Goal: Information Seeking & Learning: Check status

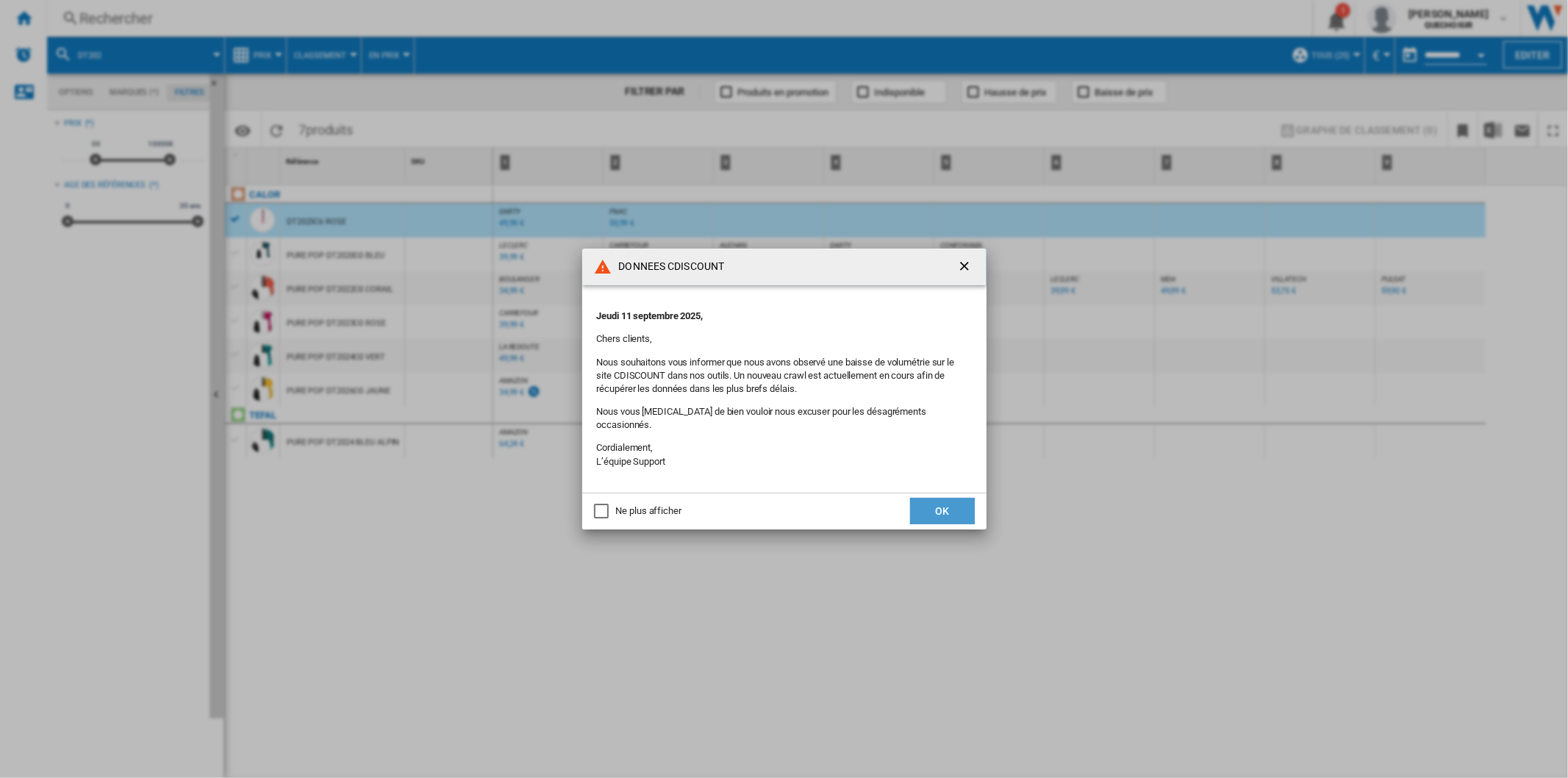
click at [921, 504] on button "OK" at bounding box center [943, 510] width 65 height 26
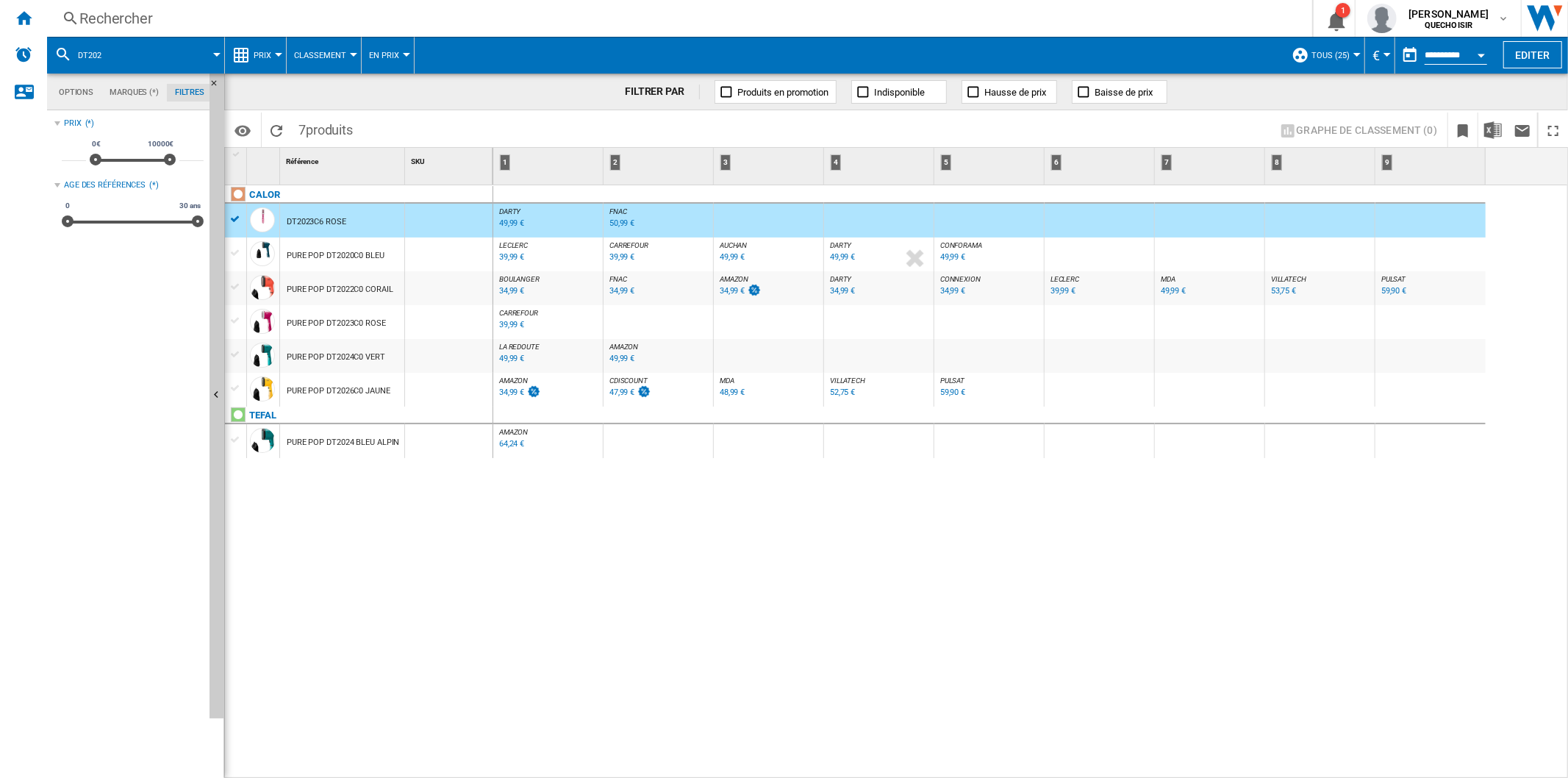
click at [341, 21] on div "Rechercher" at bounding box center [677, 18] width 1195 height 21
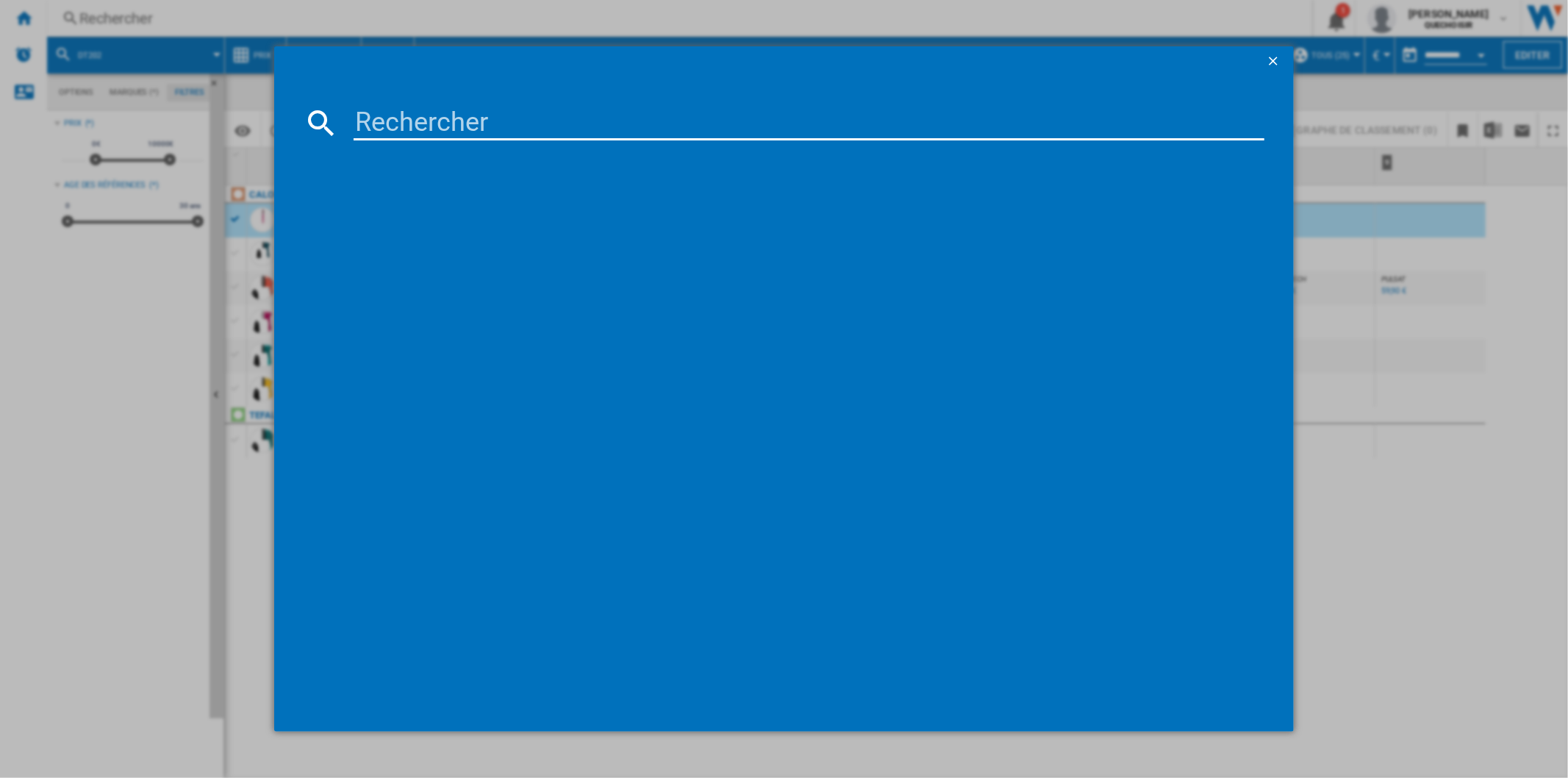
click at [437, 121] on input at bounding box center [808, 123] width 910 height 36
type input "PSG72"
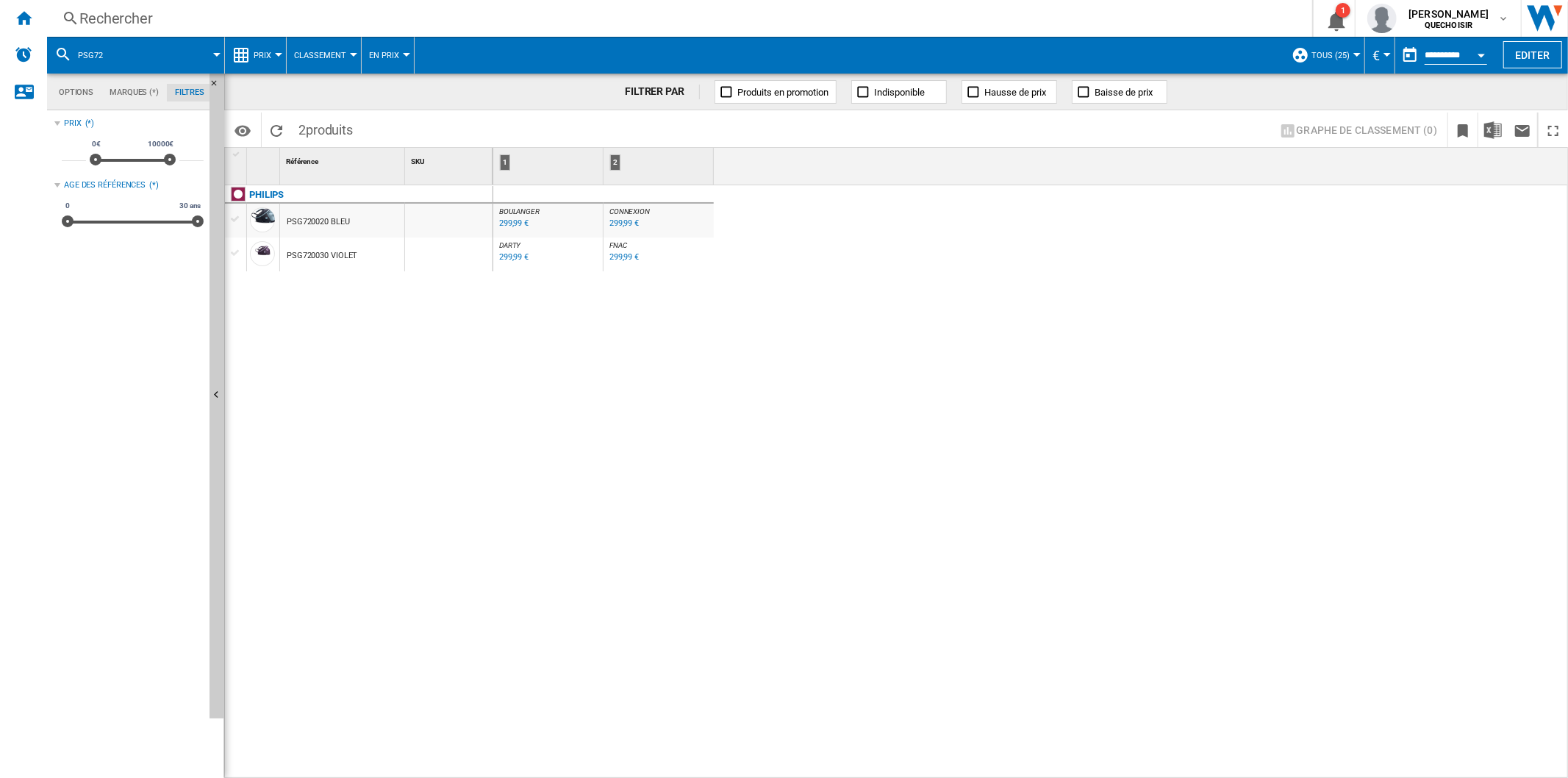
click at [269, 21] on div "Rechercher" at bounding box center [677, 18] width 1195 height 21
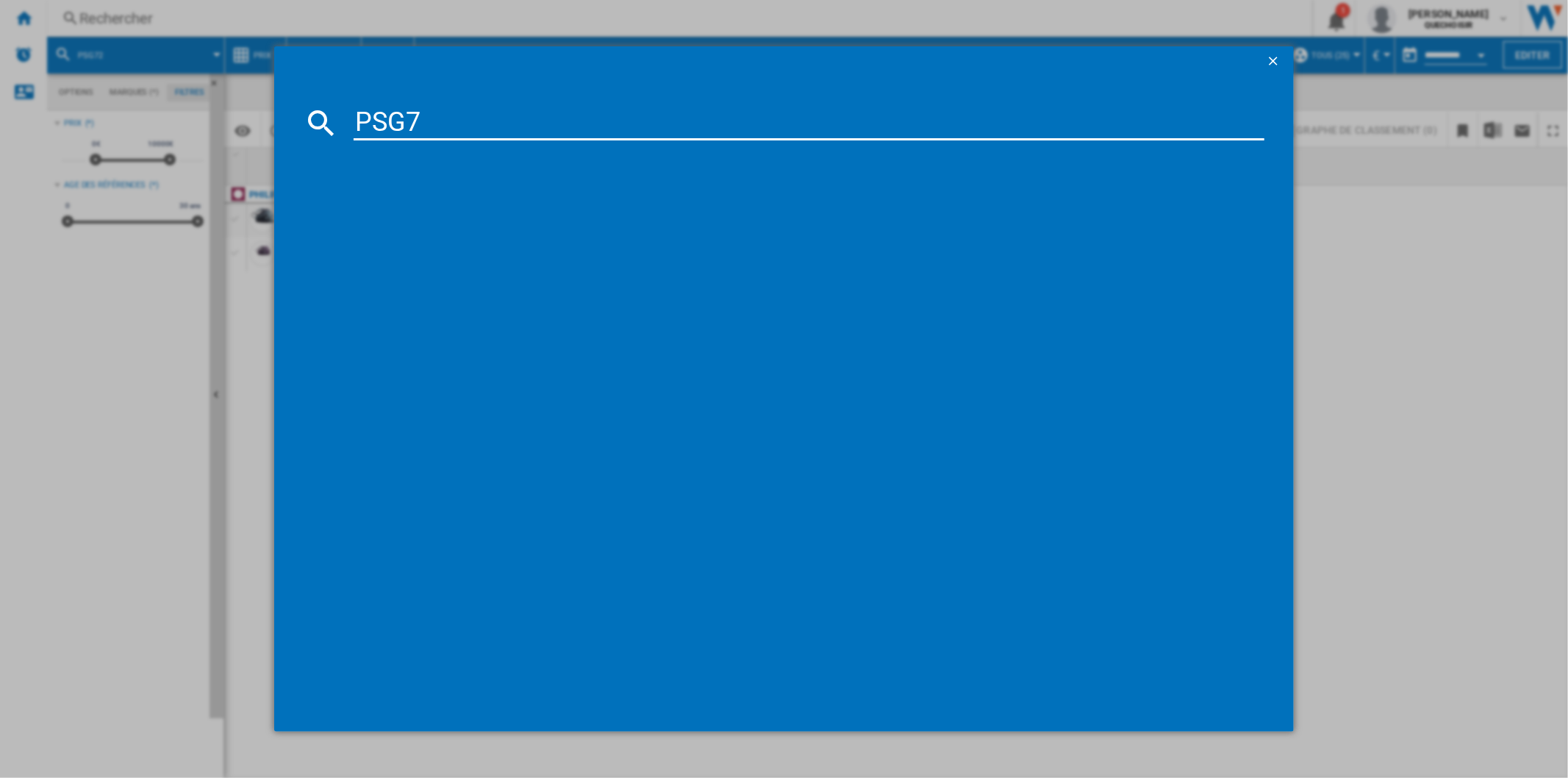
type input "PSG73"
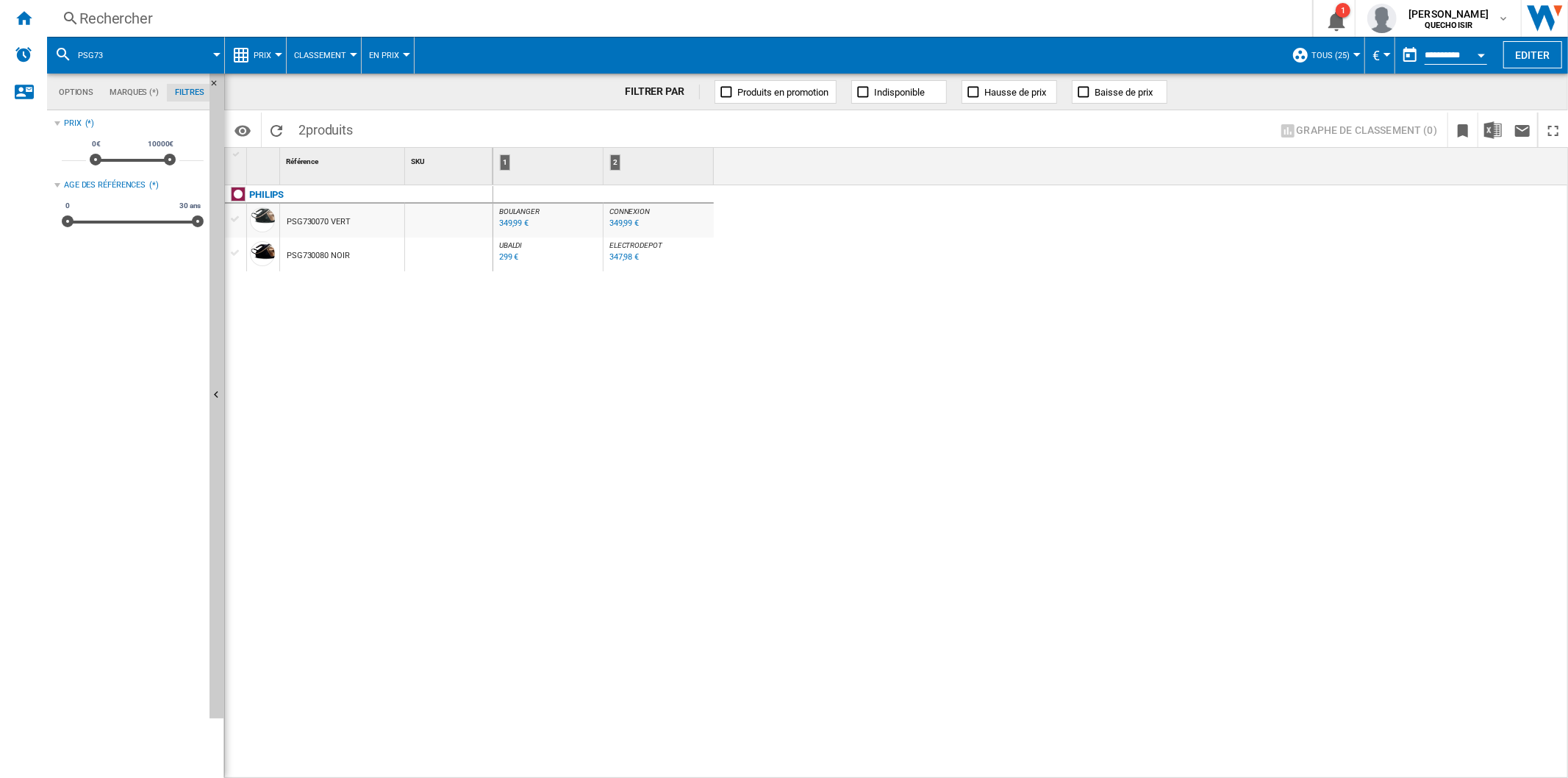
click at [284, 24] on div "Rechercher" at bounding box center [677, 18] width 1195 height 21
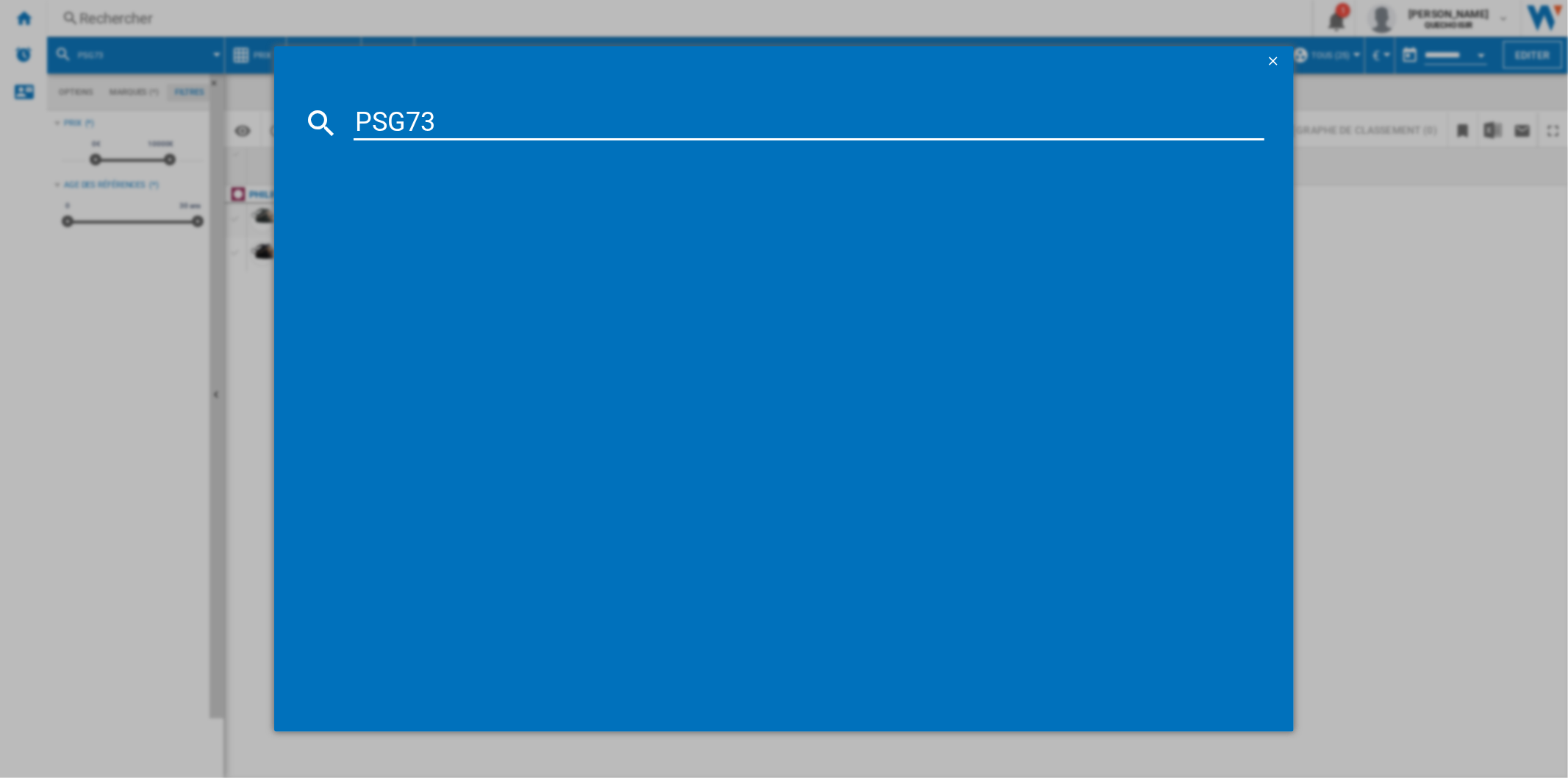
type input "PSG73"
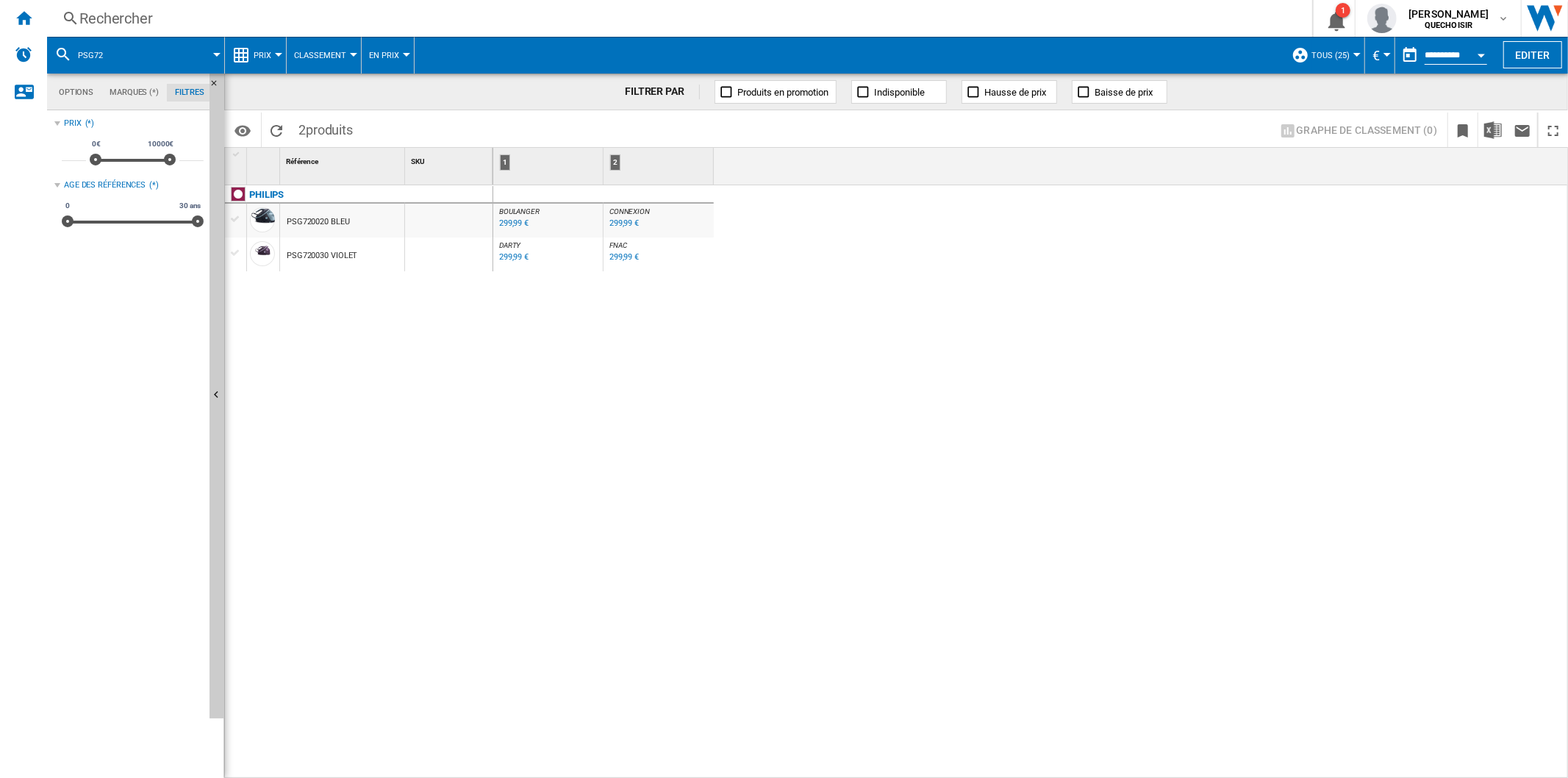
click at [464, 15] on div "Rechercher" at bounding box center [677, 18] width 1195 height 21
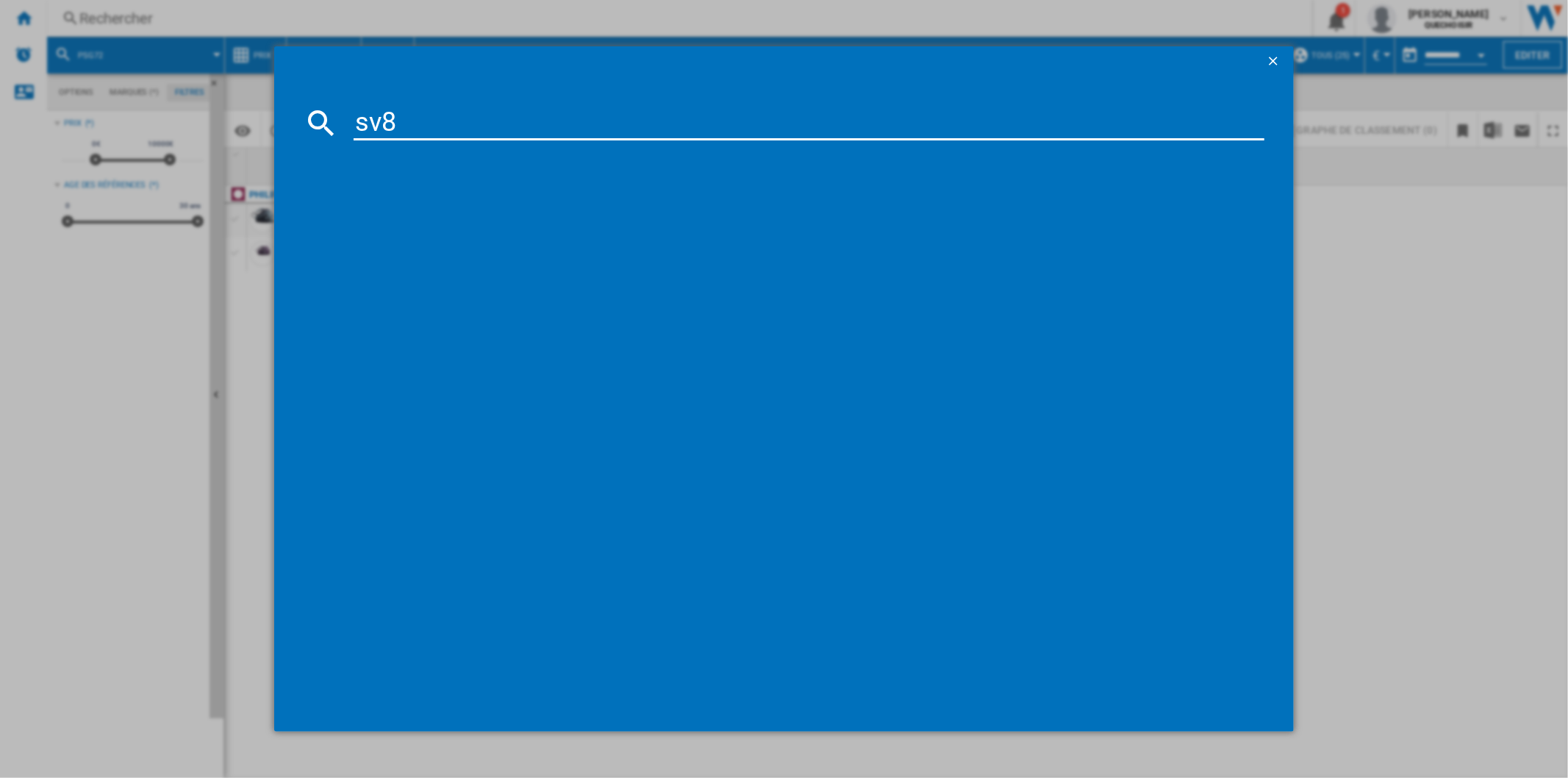
type input "sv8"
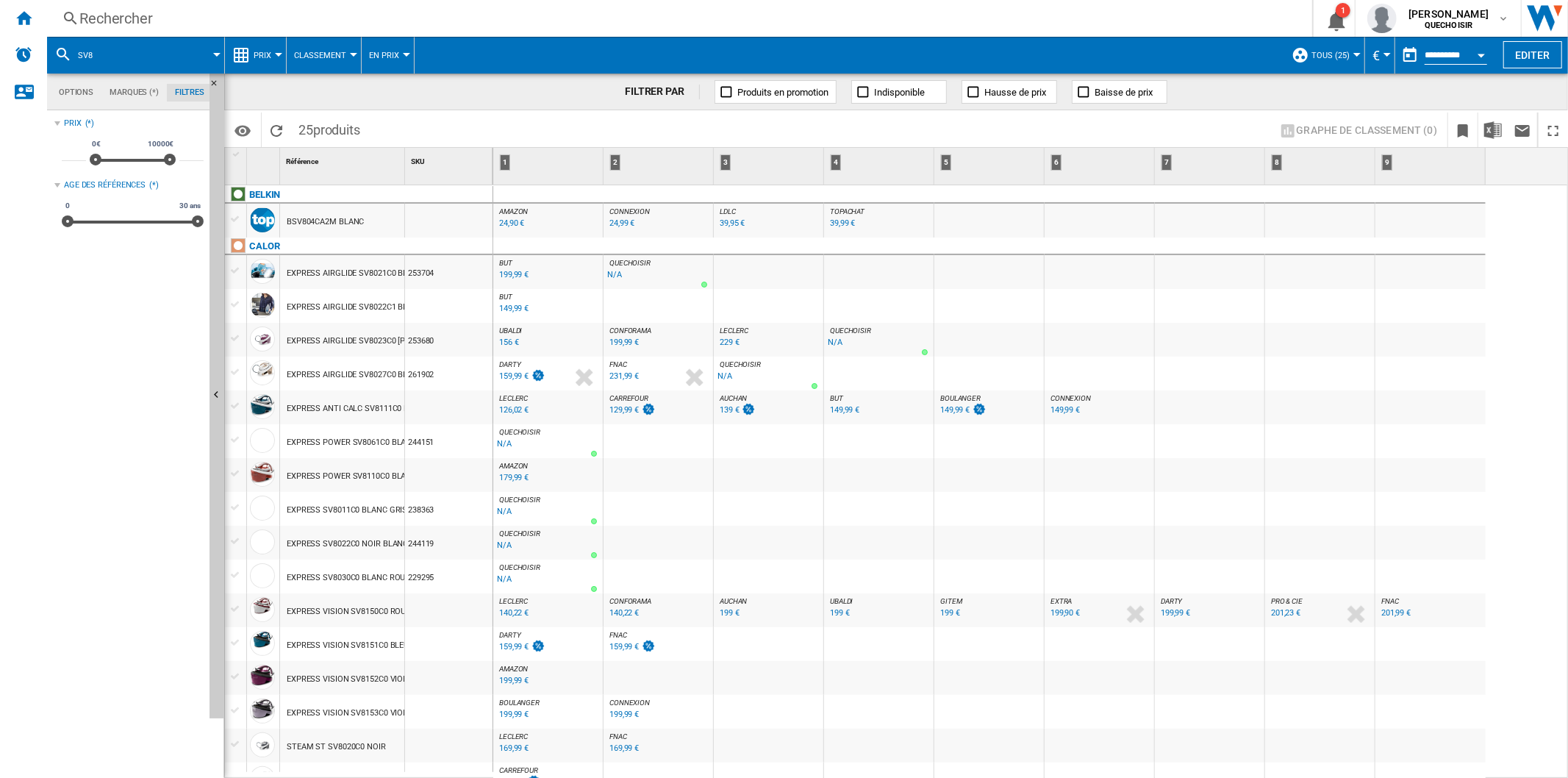
scroll to position [322, 0]
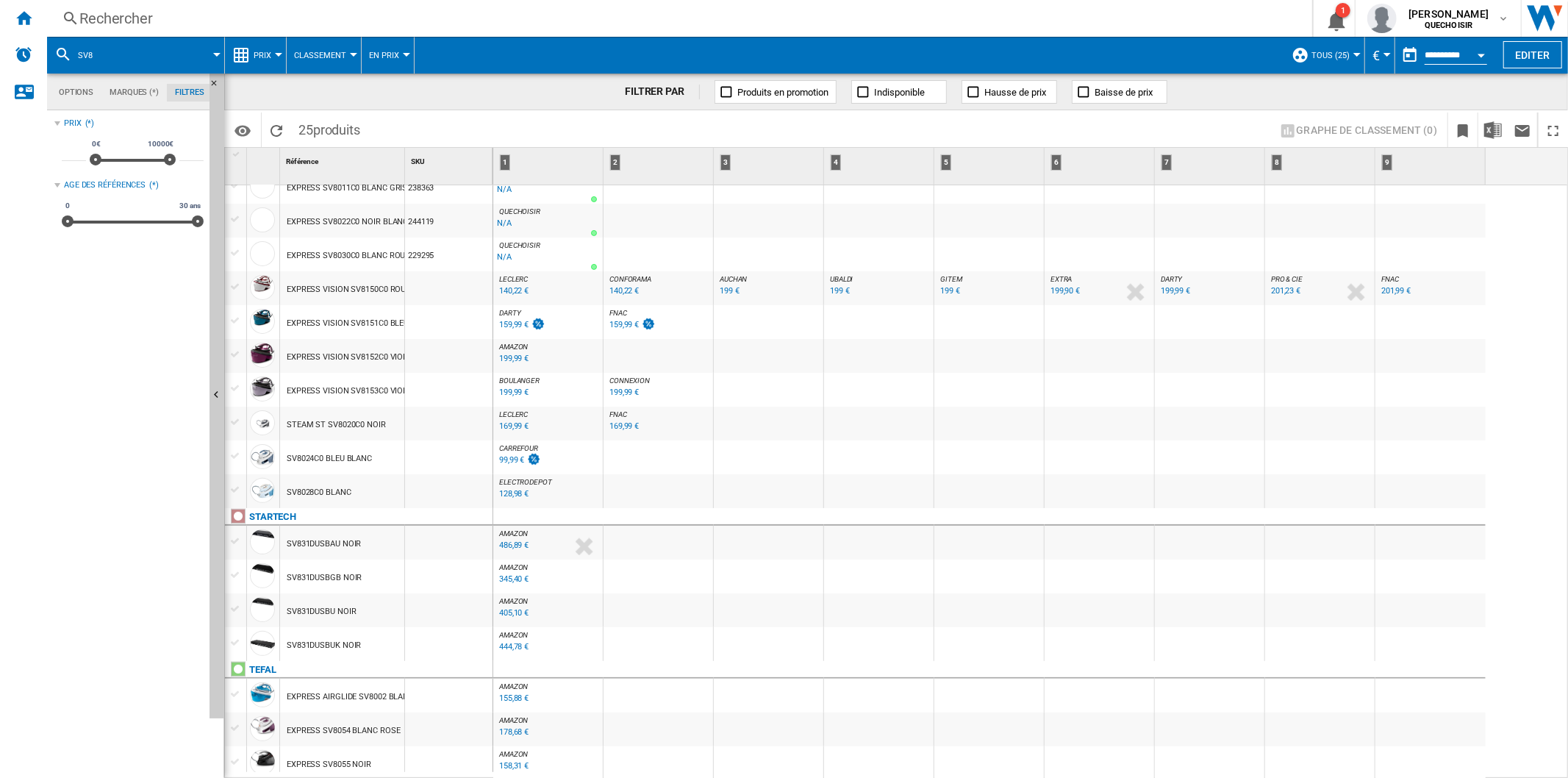
click at [520, 457] on div "99,99 €" at bounding box center [512, 460] width 25 height 10
click at [328, 456] on div "SV8024C0 BLEU BLANC" at bounding box center [330, 459] width 86 height 34
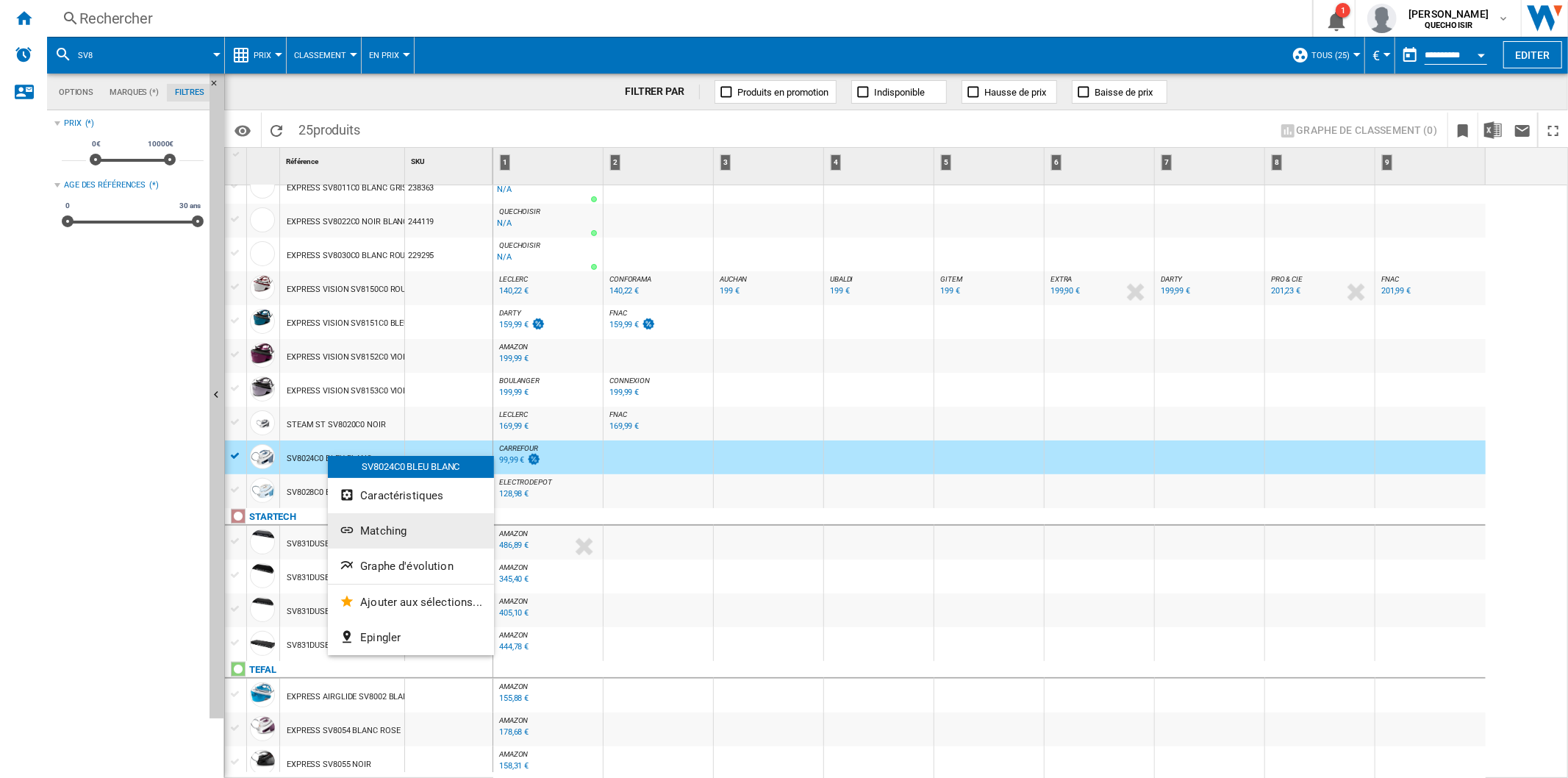
click at [410, 540] on button "Matching" at bounding box center [411, 531] width 166 height 36
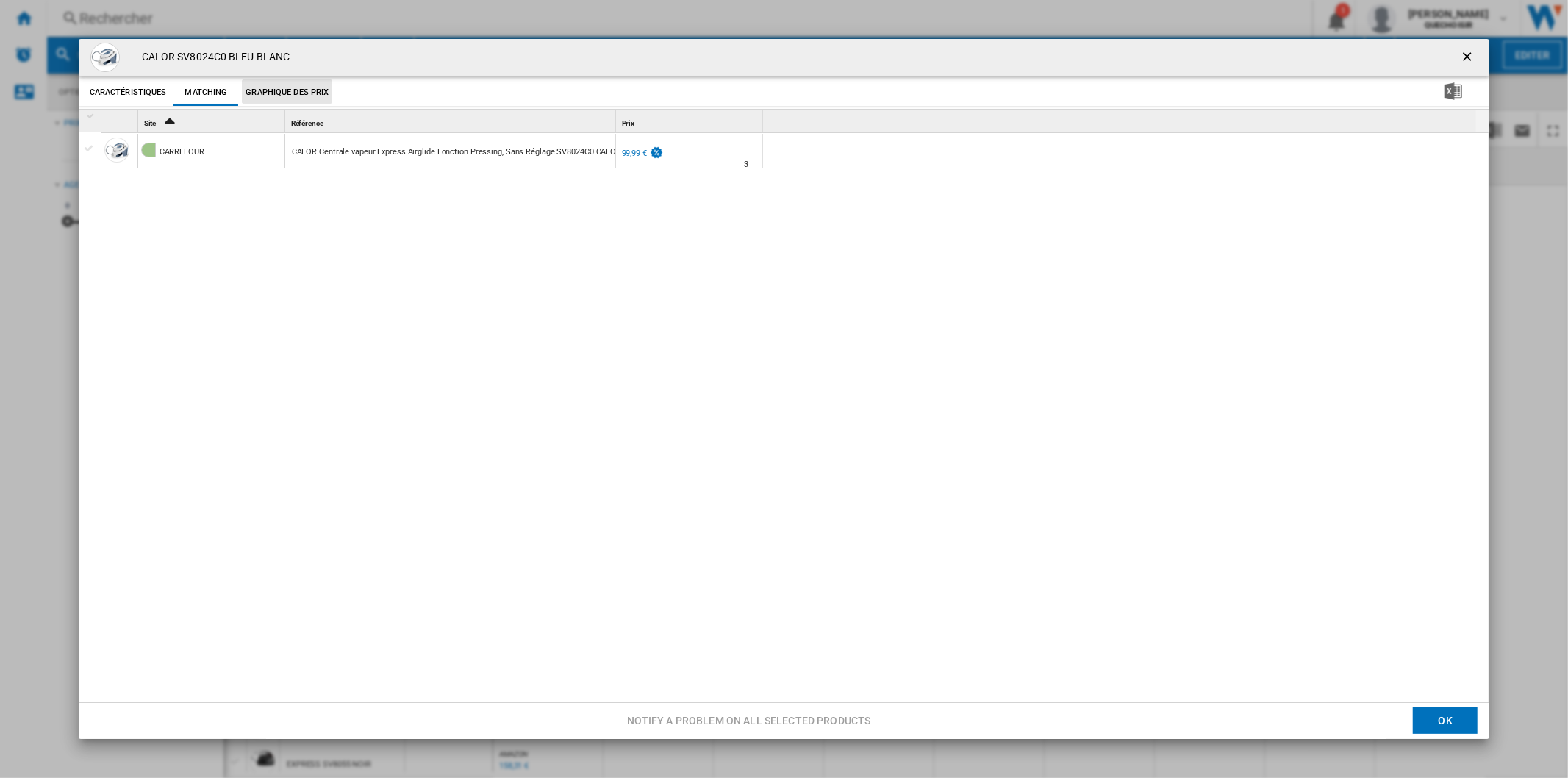
click at [288, 91] on button "Graphique des prix" at bounding box center [287, 92] width 90 height 26
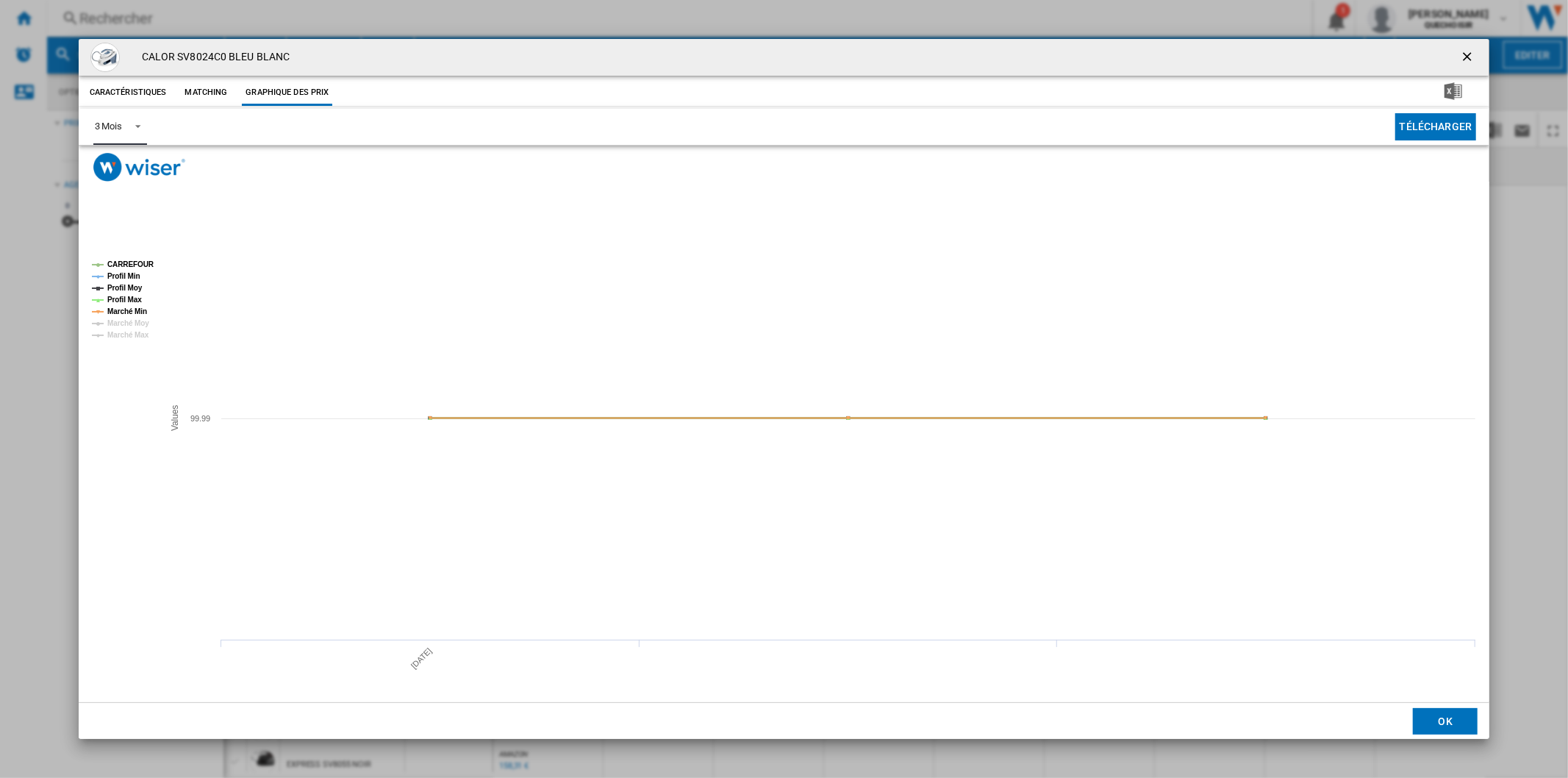
click at [138, 132] on md-select-value "3 Mois" at bounding box center [120, 126] width 54 height 36
click at [124, 166] on md-option "6 Mois" at bounding box center [132, 162] width 100 height 36
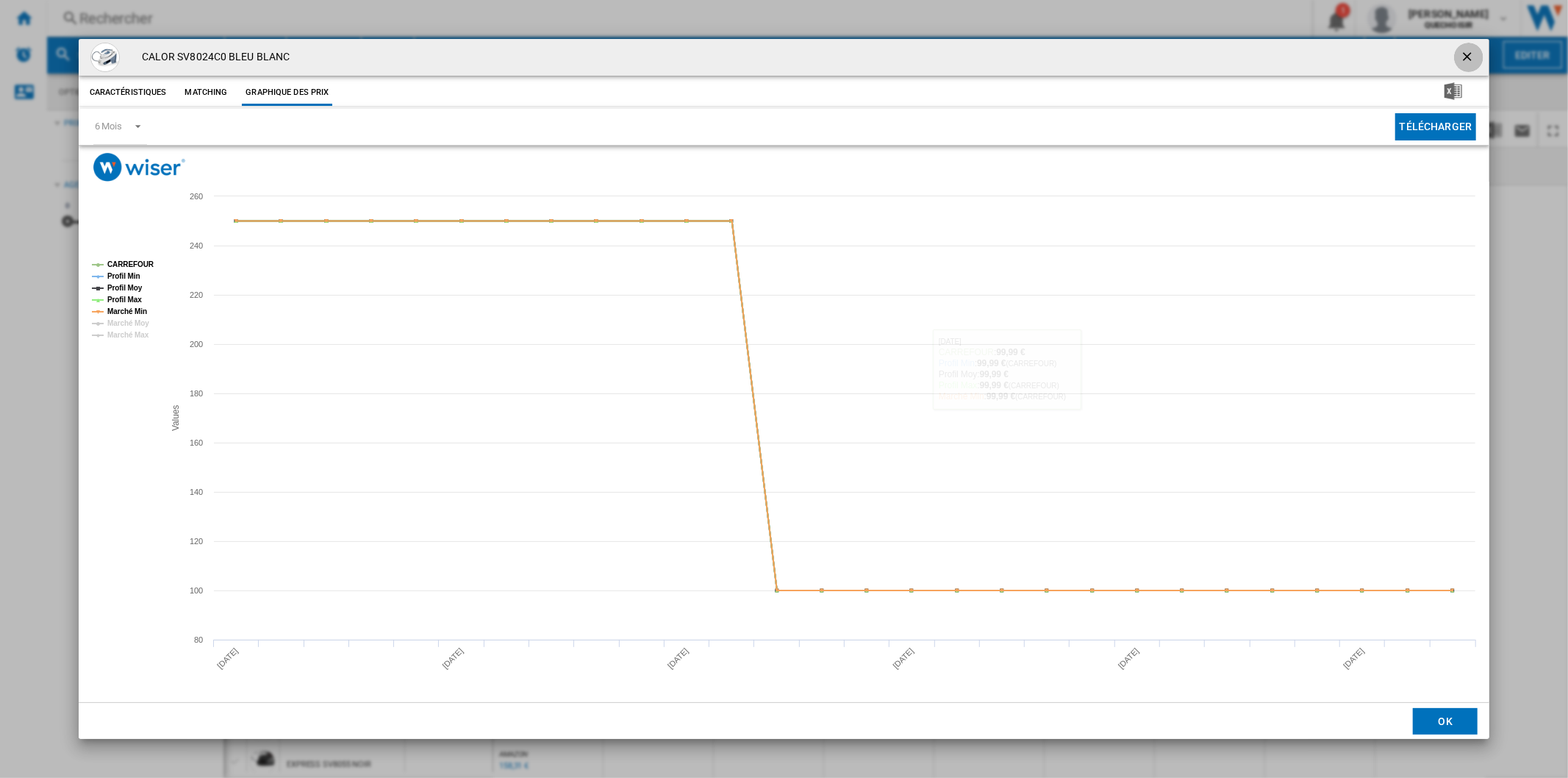
click at [1476, 46] on button "Product popup" at bounding box center [1468, 57] width 29 height 29
